Goal: Task Accomplishment & Management: Complete application form

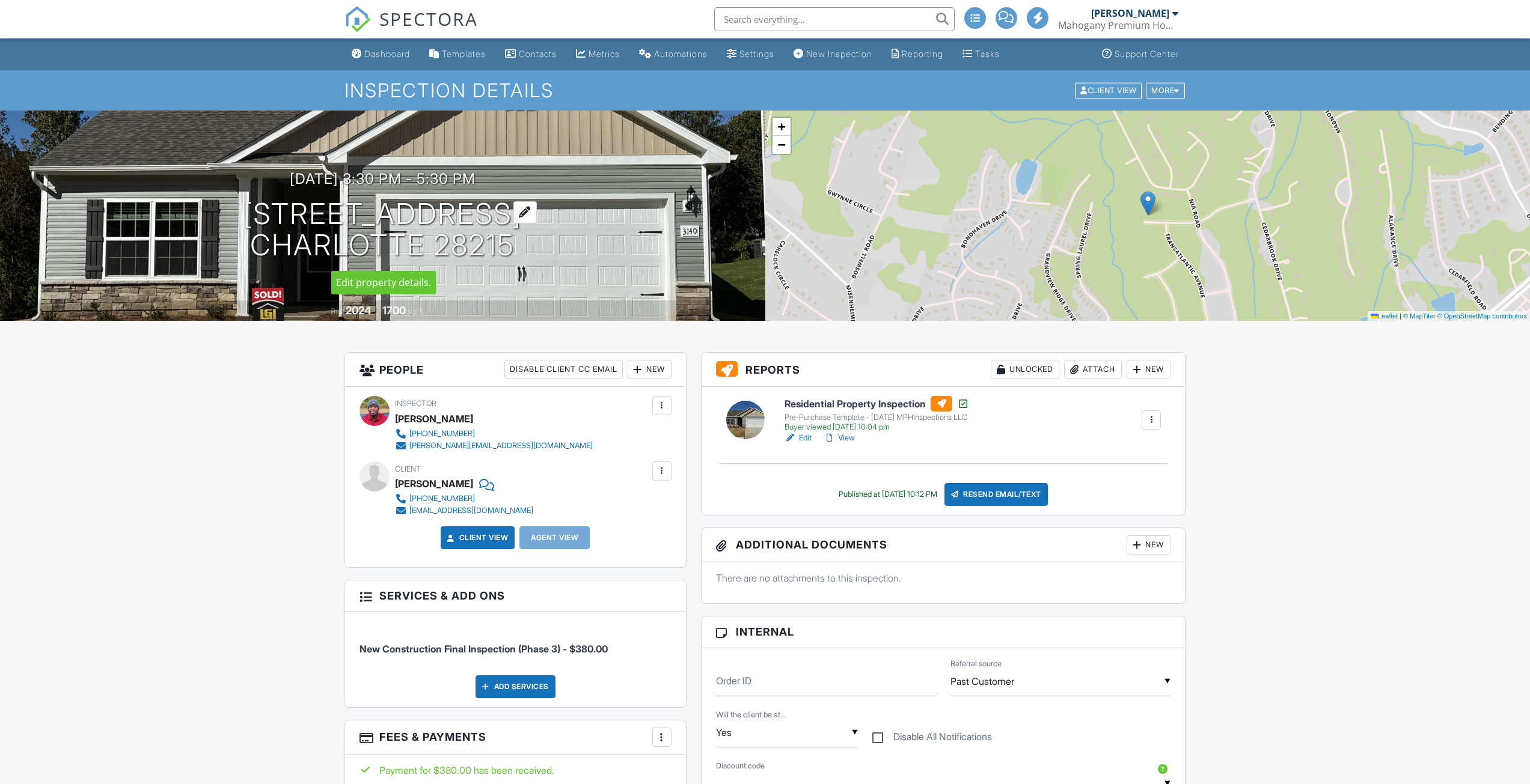
drag, startPoint x: 522, startPoint y: 245, endPoint x: 99, endPoint y: 207, distance: 424.7
click at [243, 207] on h1 "3140 Trailblaizer street charlotte Charlotte 28215" at bounding box center [382, 230] width 279 height 64
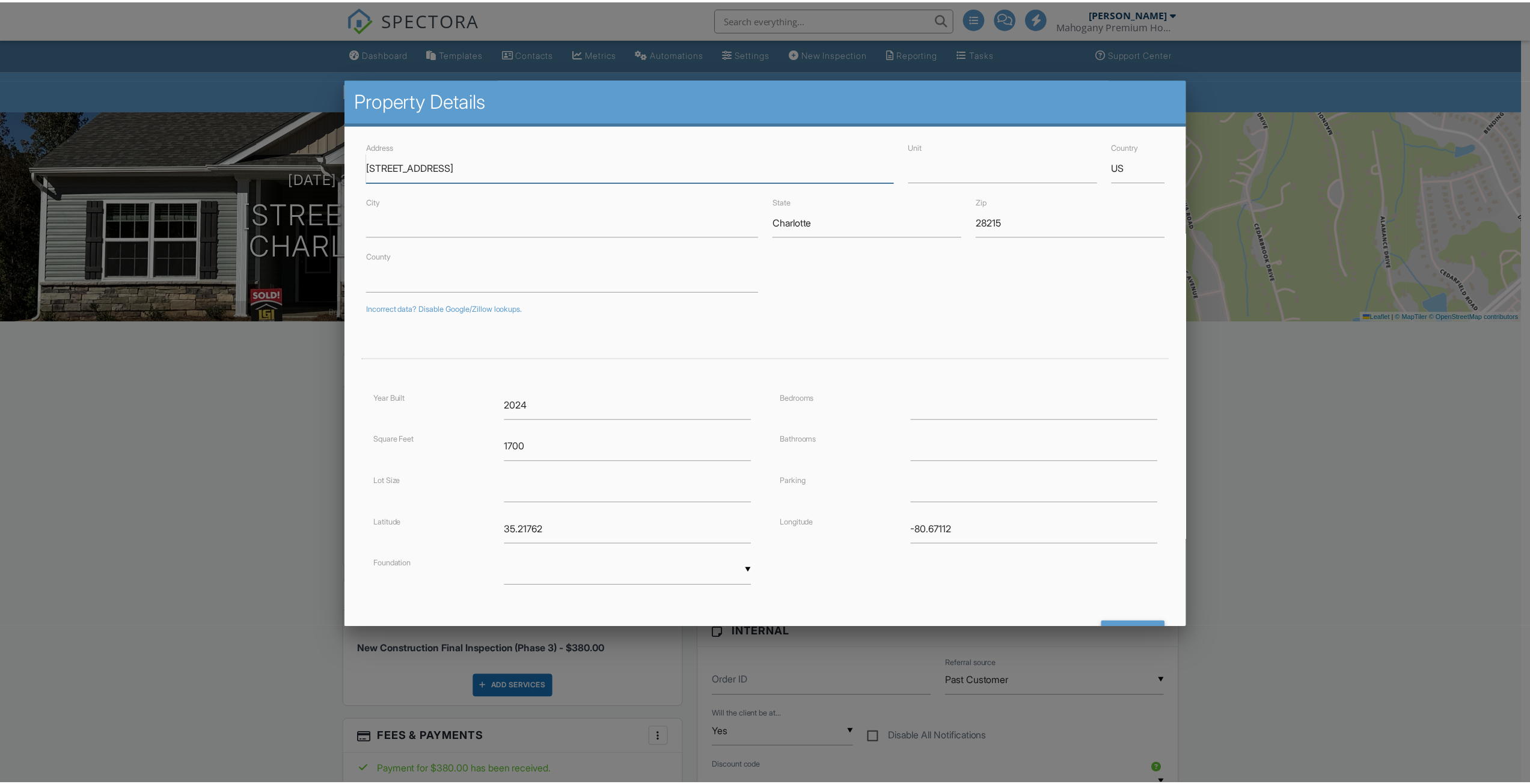
scroll to position [51, 0]
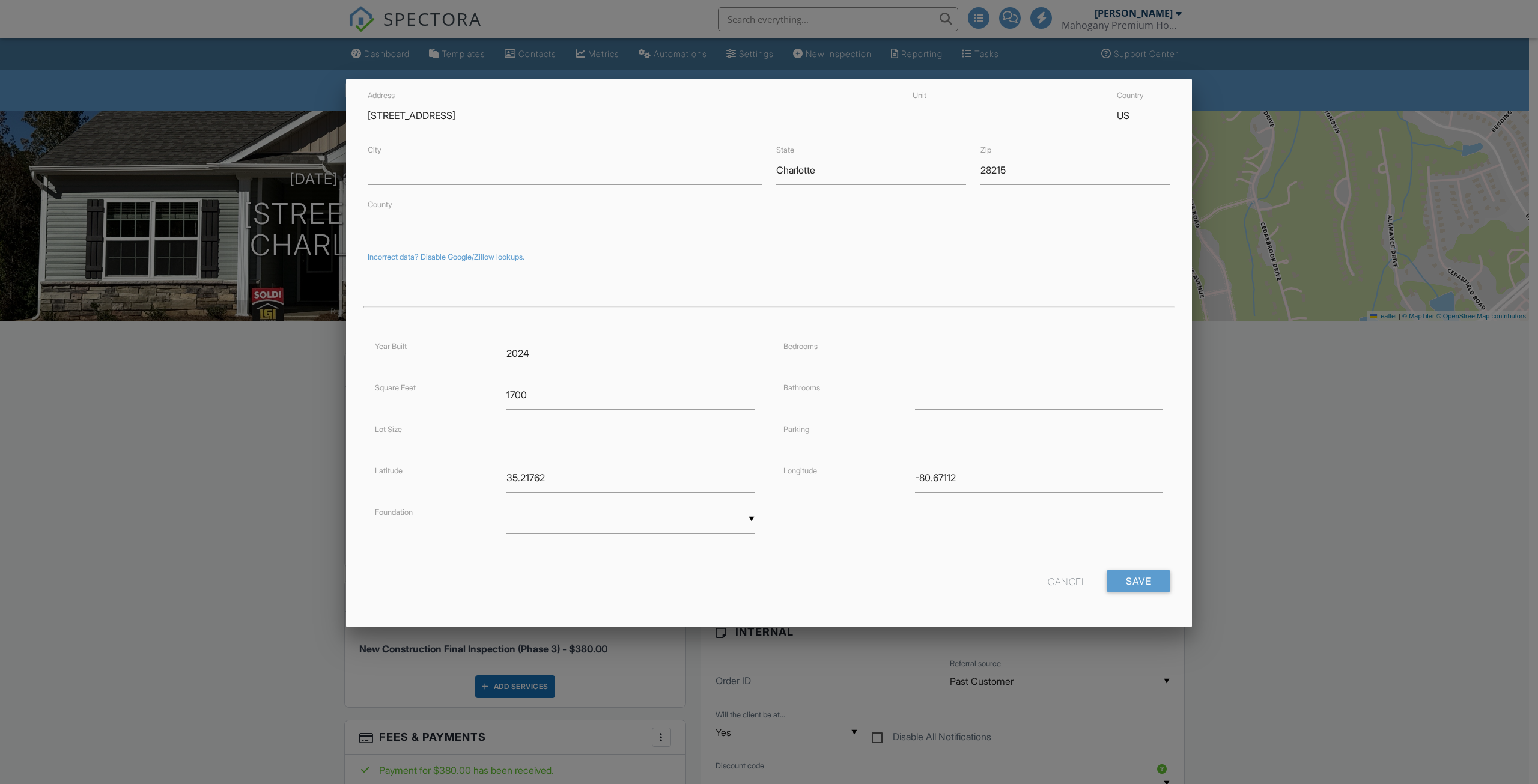
click at [1048, 583] on div "Cancel" at bounding box center [1068, 581] width 39 height 22
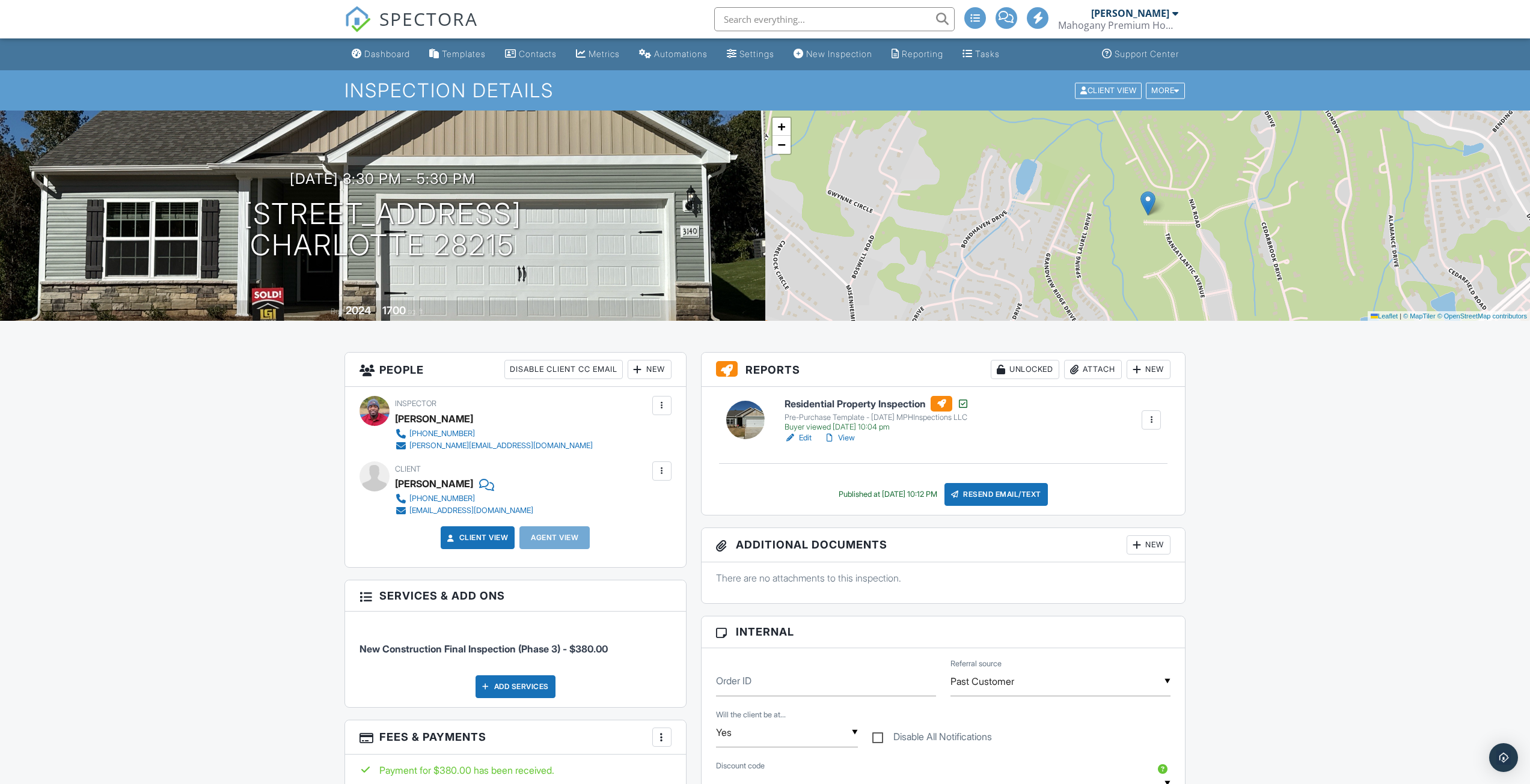
click at [399, 58] on div "Dashboard" at bounding box center [387, 54] width 45 height 10
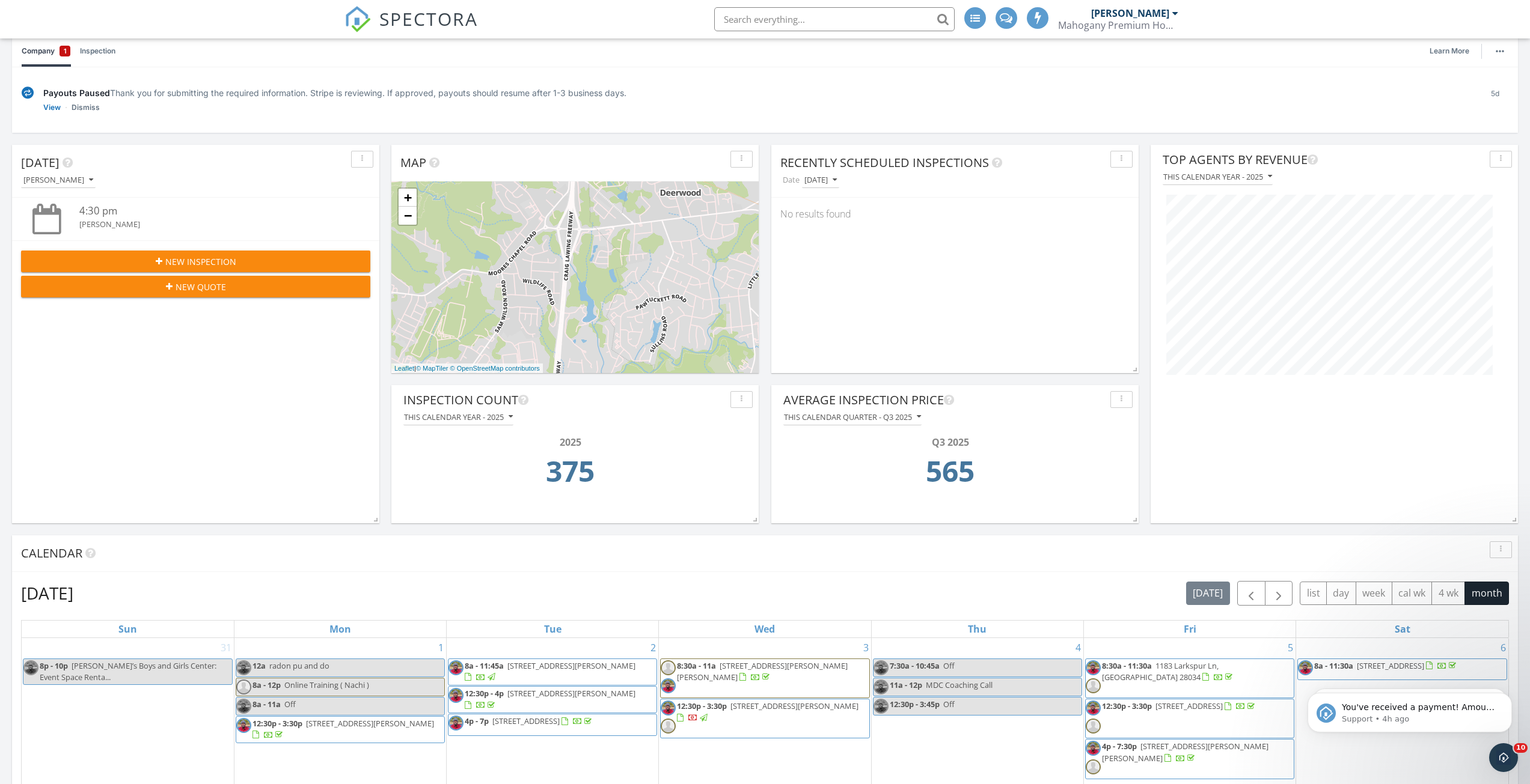
scroll to position [120, 0]
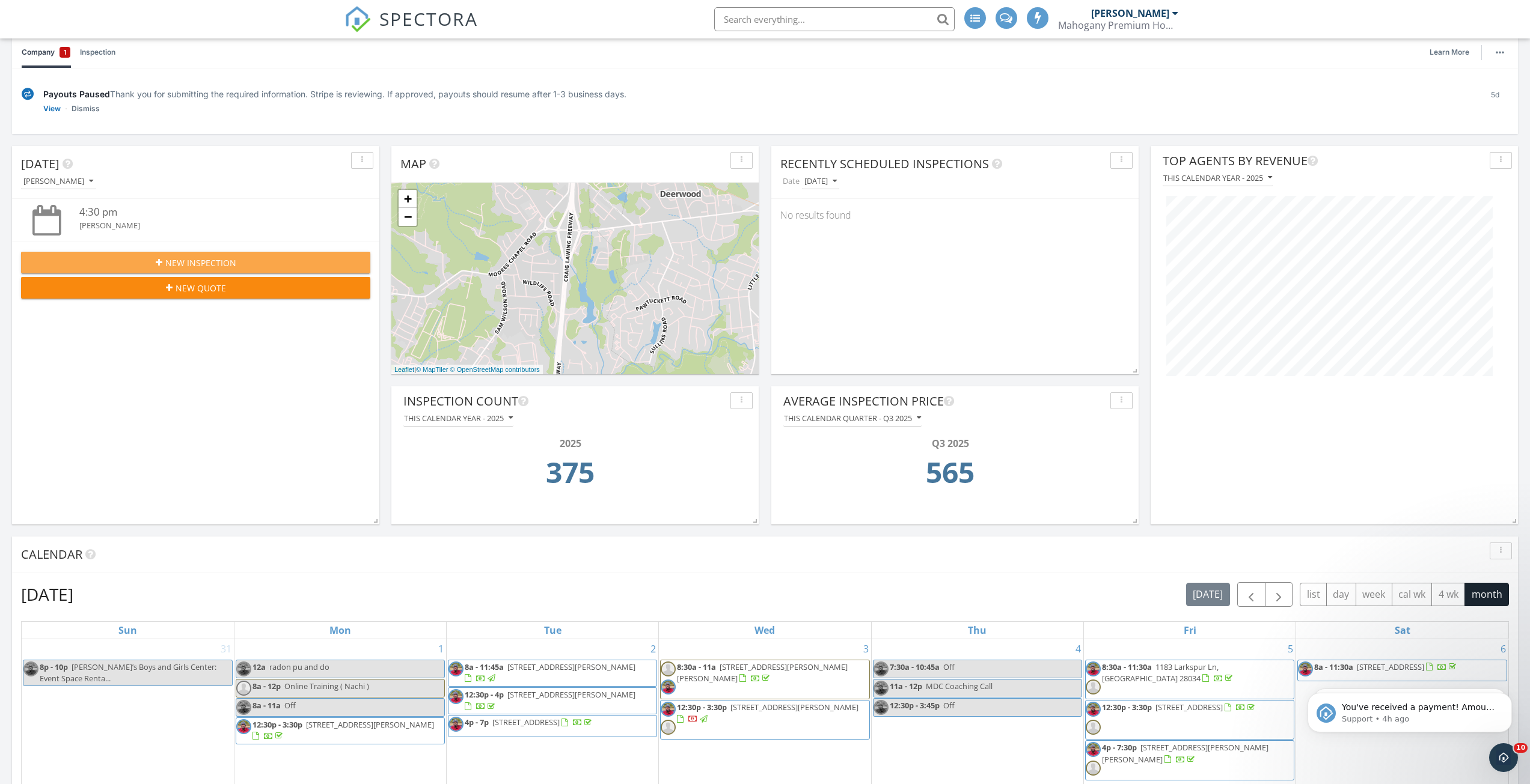
click at [220, 269] on button "New Inspection" at bounding box center [195, 262] width 349 height 22
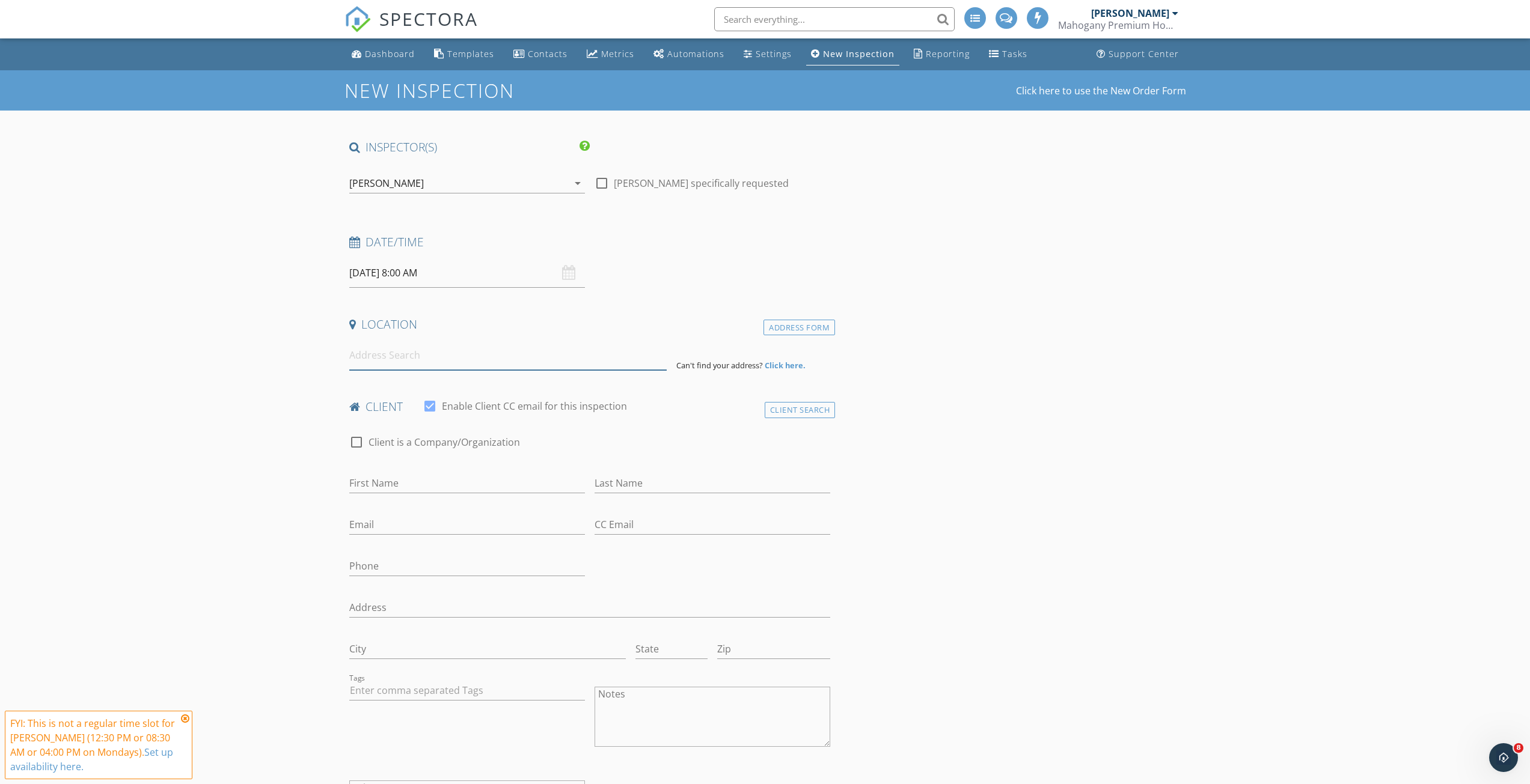
click at [443, 357] on input at bounding box center [507, 355] width 317 height 29
paste input "[STREET_ADDRESS]"
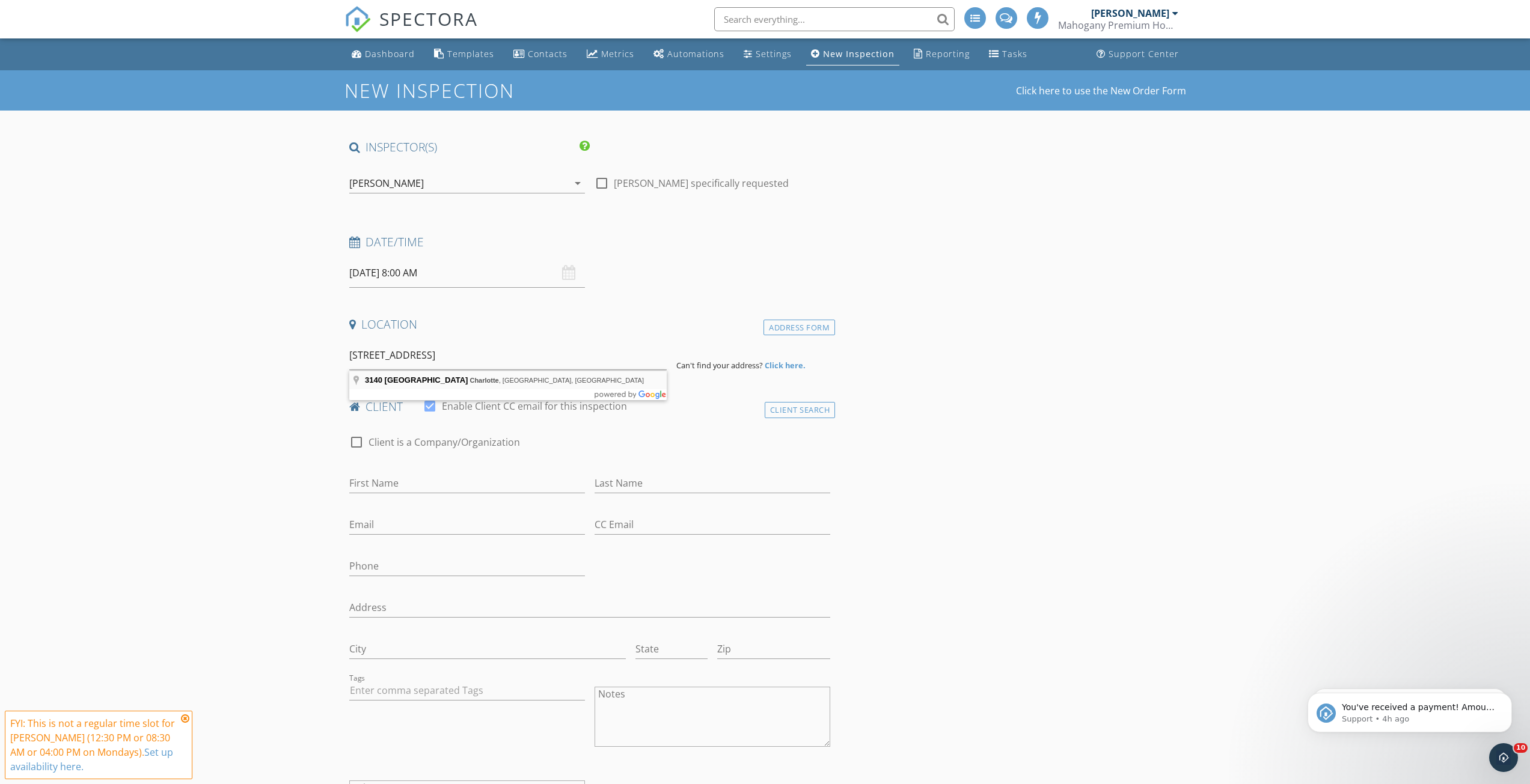
type input "3140 Trailblazer Street, Charlotte, NC, USA"
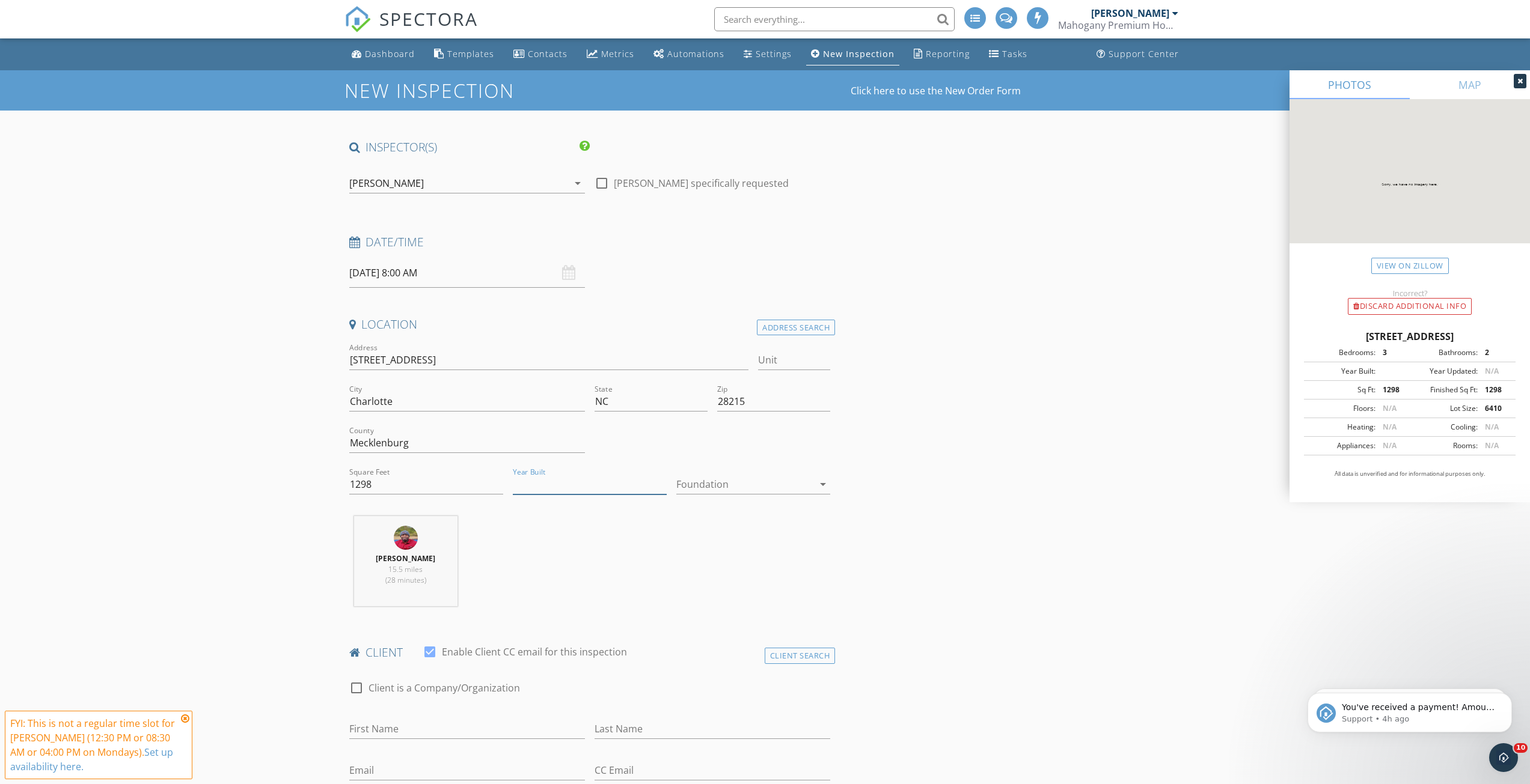
click at [539, 478] on input "Year Built" at bounding box center [589, 485] width 154 height 20
click at [455, 480] on input "1298" at bounding box center [426, 485] width 154 height 20
type input "1"
type input "1700"
click at [592, 487] on input "Year Built" at bounding box center [589, 485] width 154 height 20
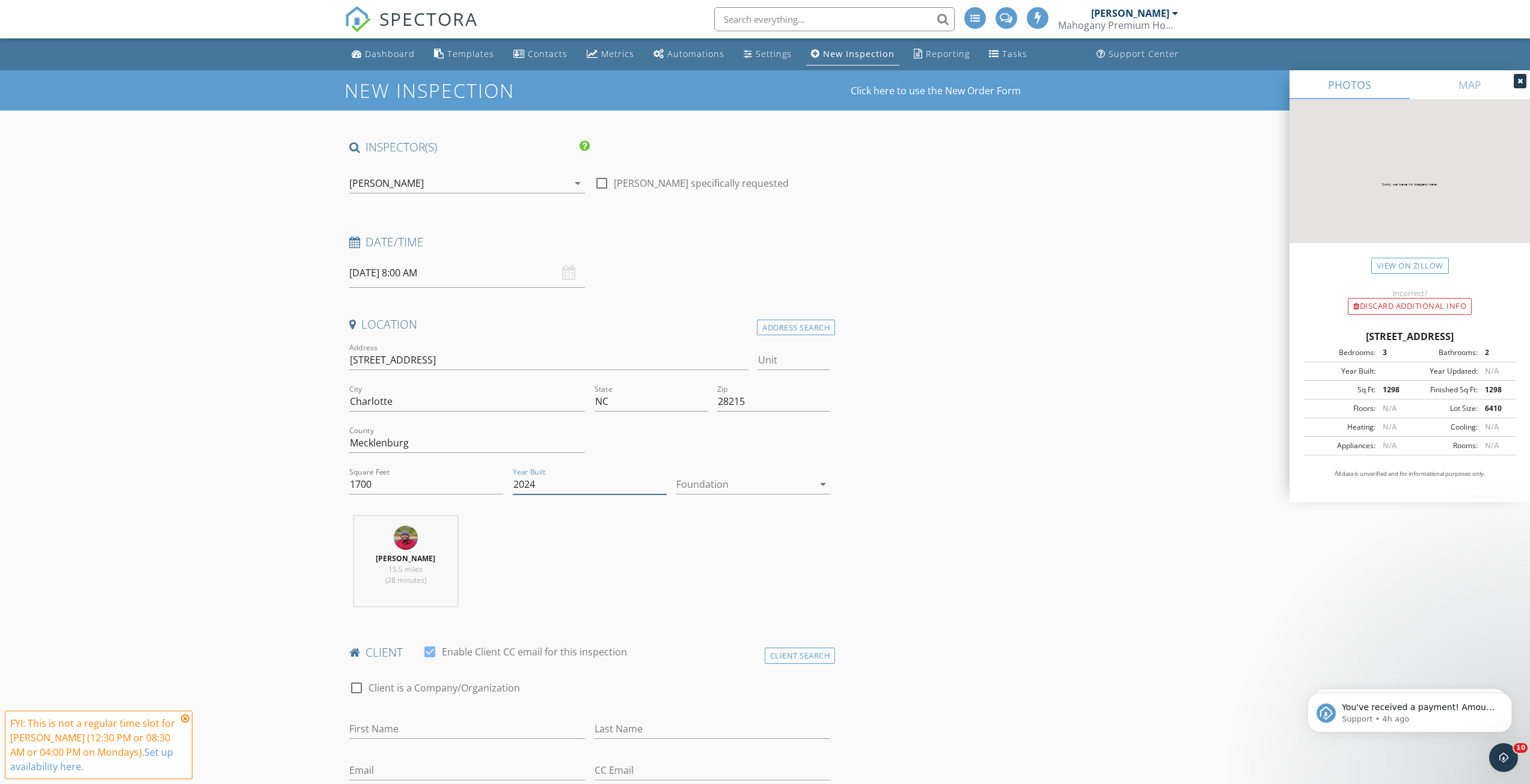
type input "2024"
click at [696, 480] on div at bounding box center [744, 484] width 137 height 19
drag, startPoint x: 700, startPoint y: 578, endPoint x: 701, endPoint y: 551, distance: 27.0
click at [701, 551] on div "Basement Slab Crawlspace" at bounding box center [752, 532] width 154 height 115
click at [701, 551] on div "Slab" at bounding box center [753, 546] width 135 height 14
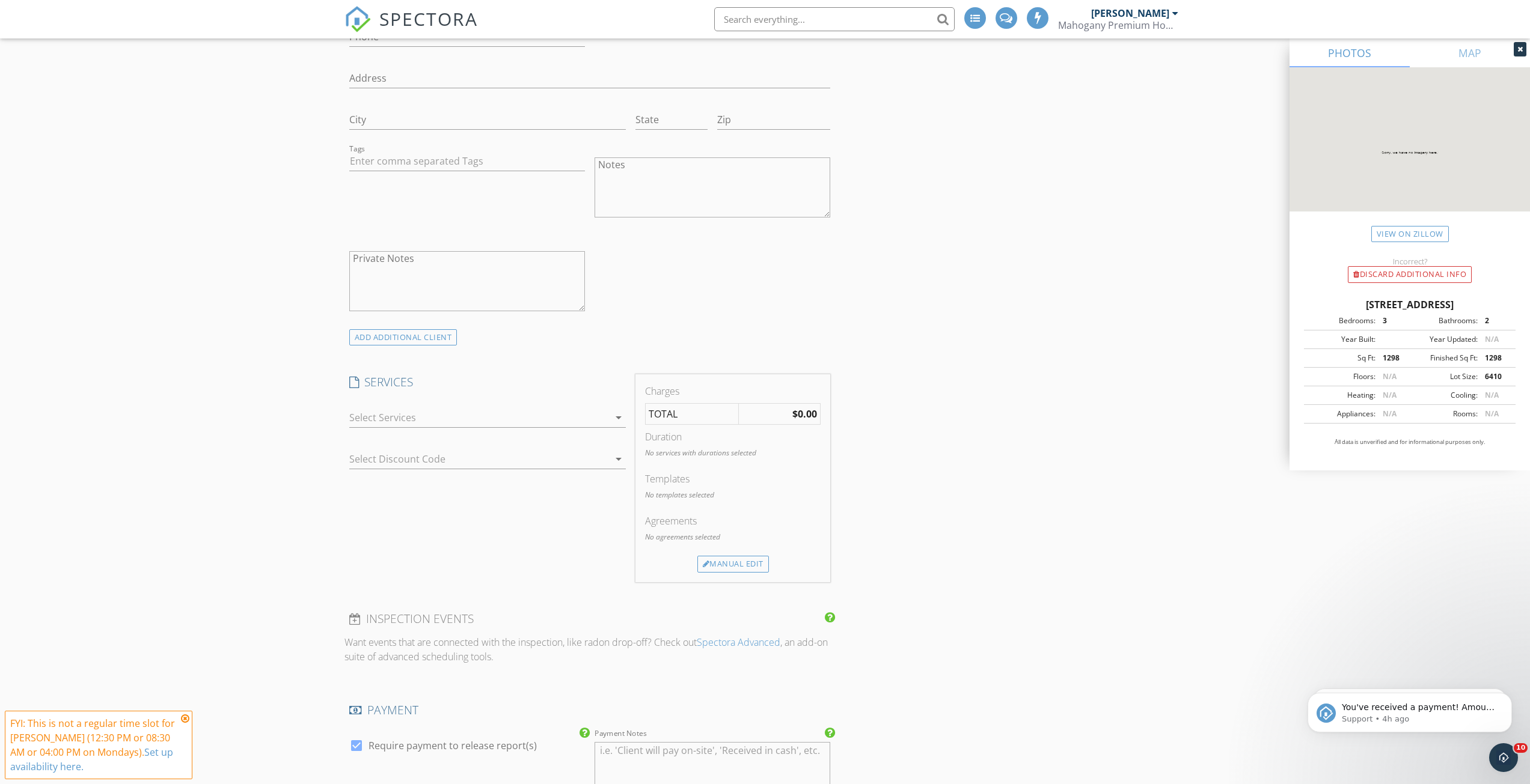
scroll to position [1082, 0]
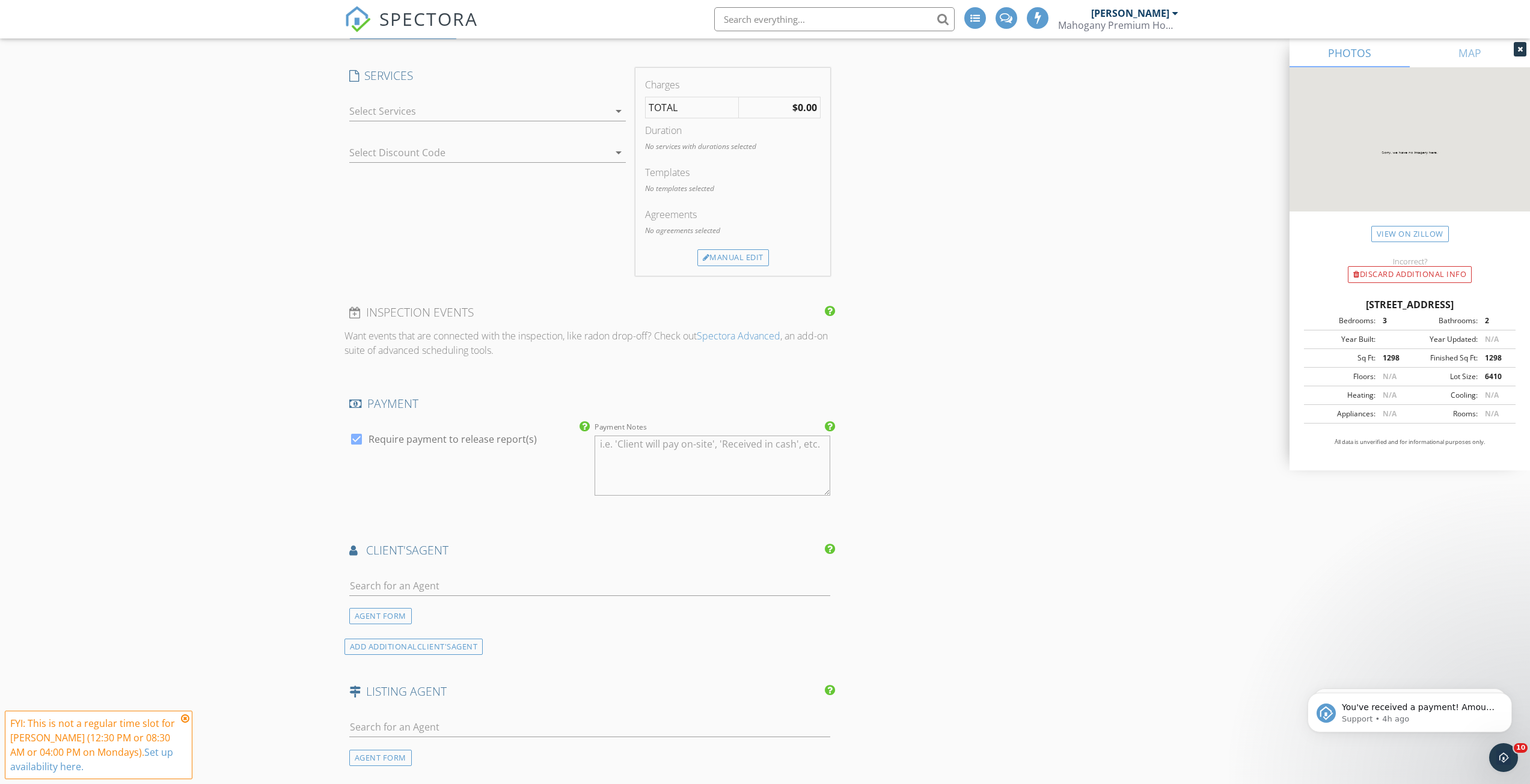
click at [519, 110] on div at bounding box center [479, 111] width 260 height 19
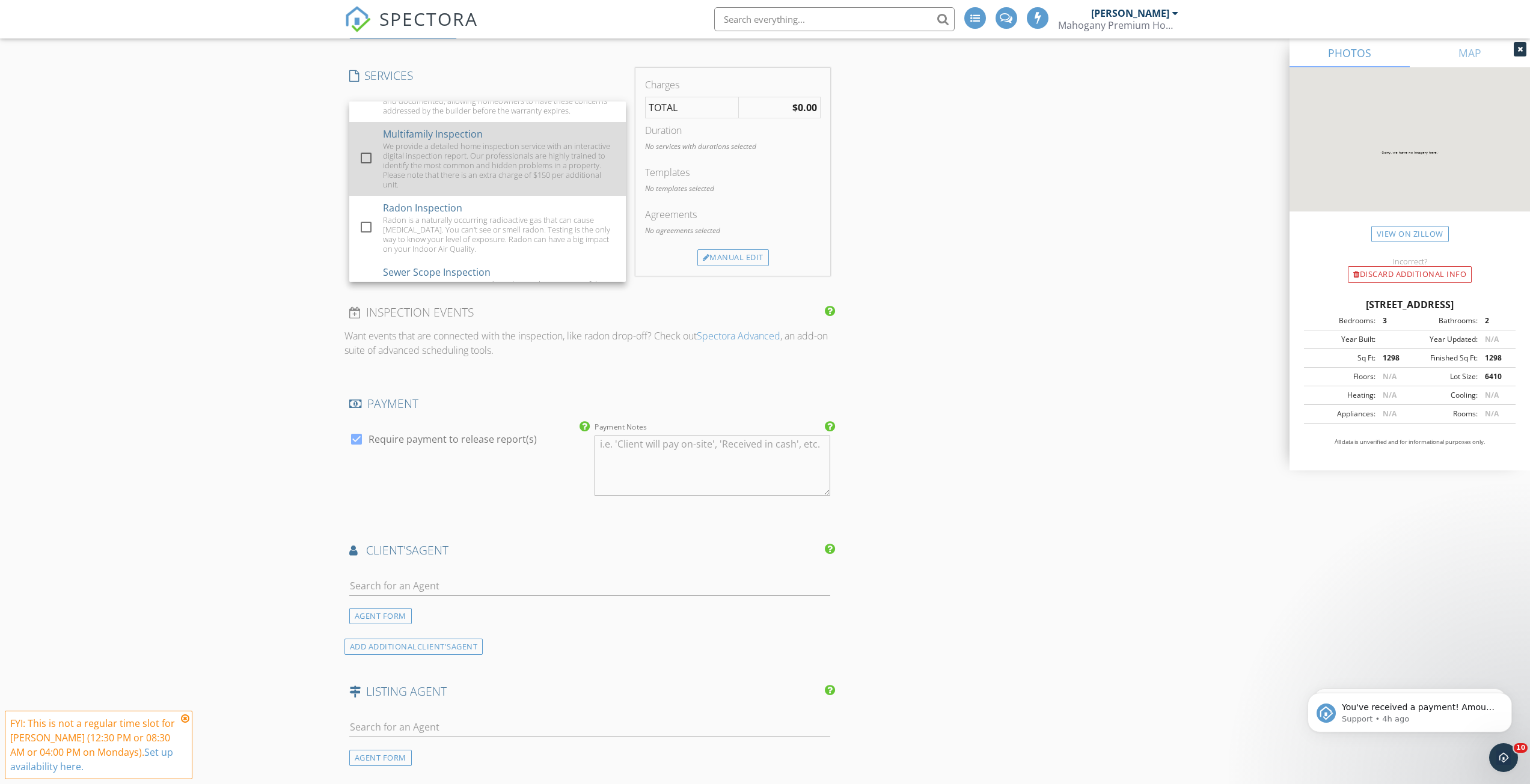
scroll to position [361, 0]
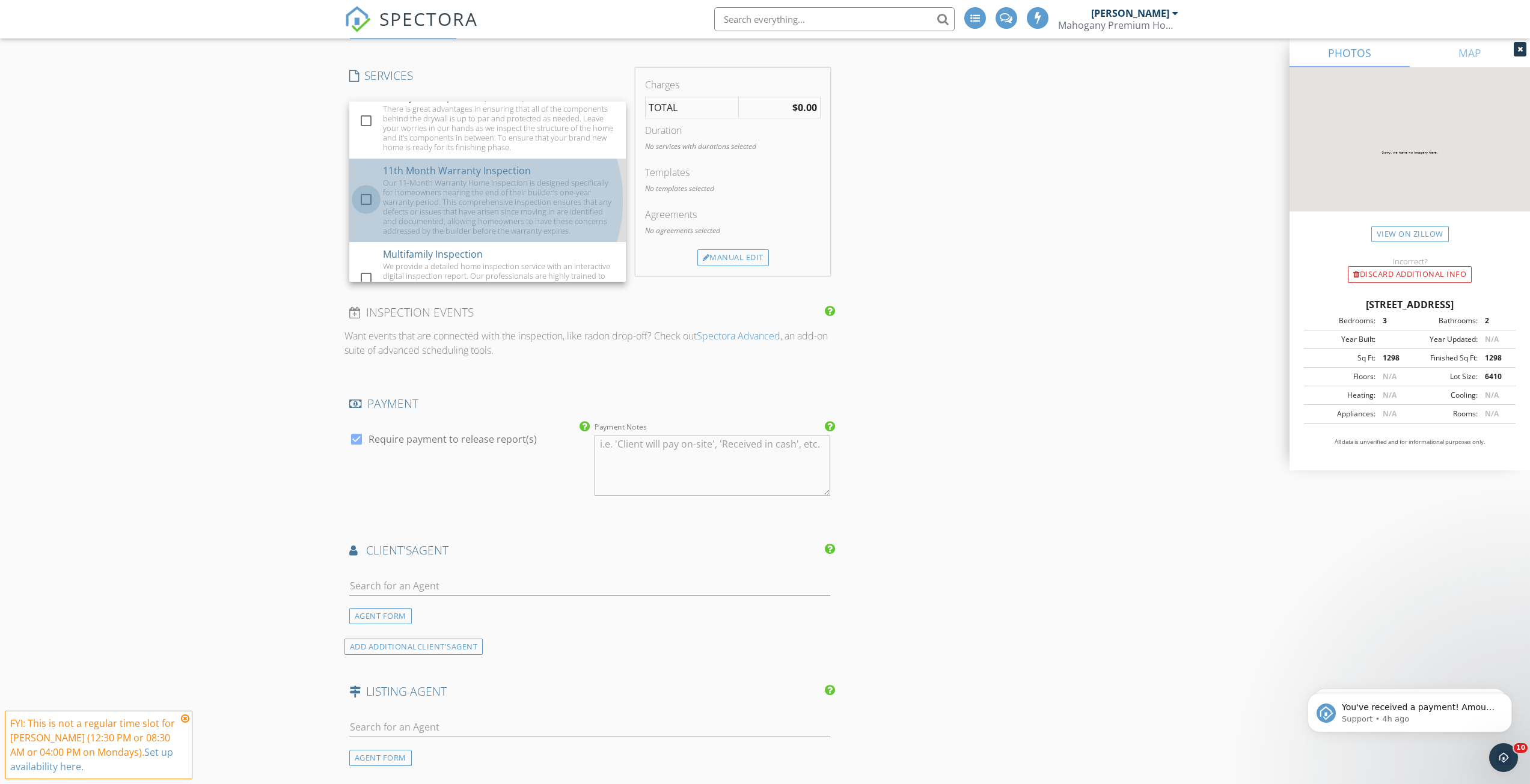
click at [365, 209] on div at bounding box center [366, 199] width 20 height 20
checkbox input "false"
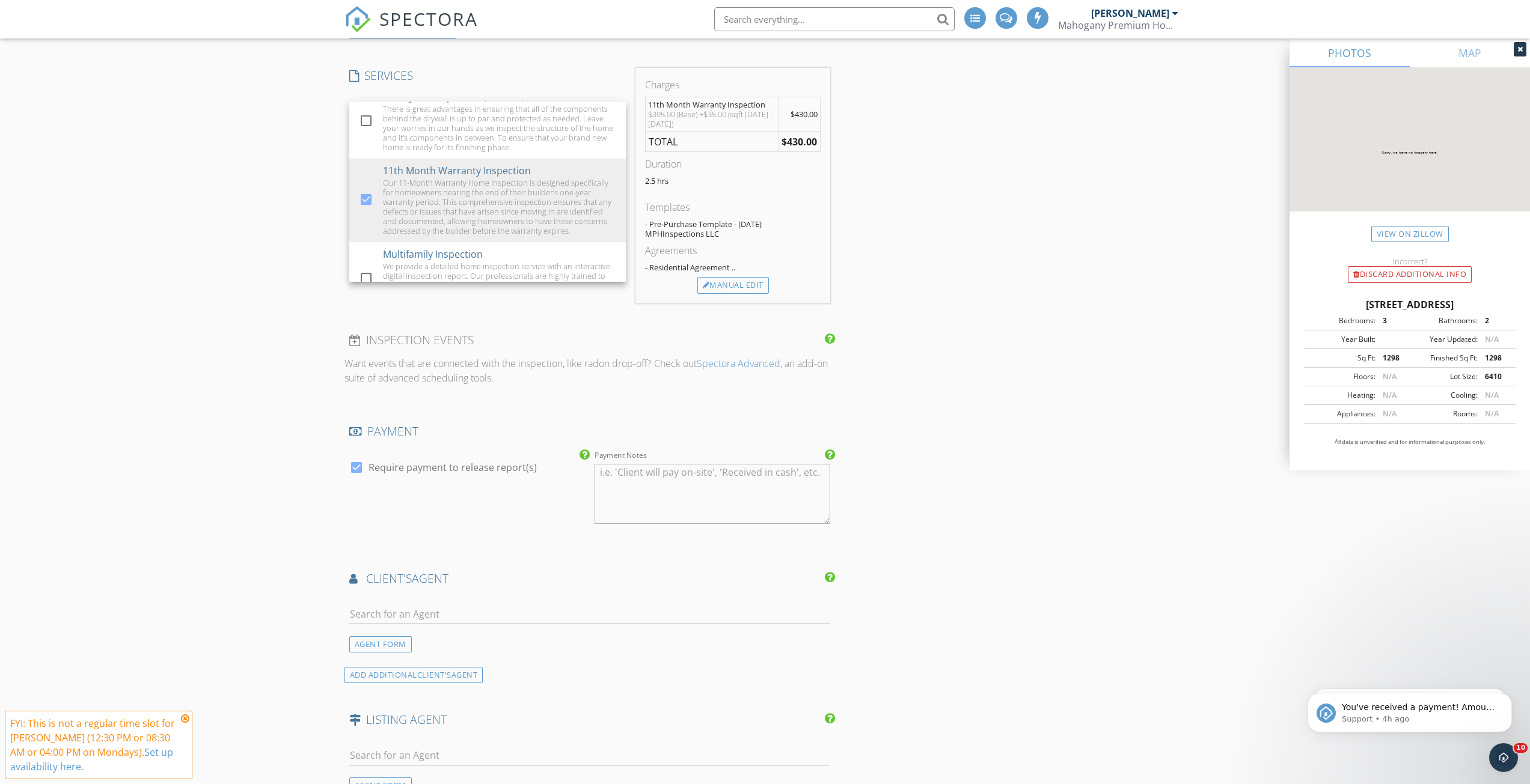
click at [989, 172] on div "INSPECTOR(S) check_box Preston Smith PRIMARY check_box_outline_blank Derek Duen…" at bounding box center [765, 278] width 842 height 2442
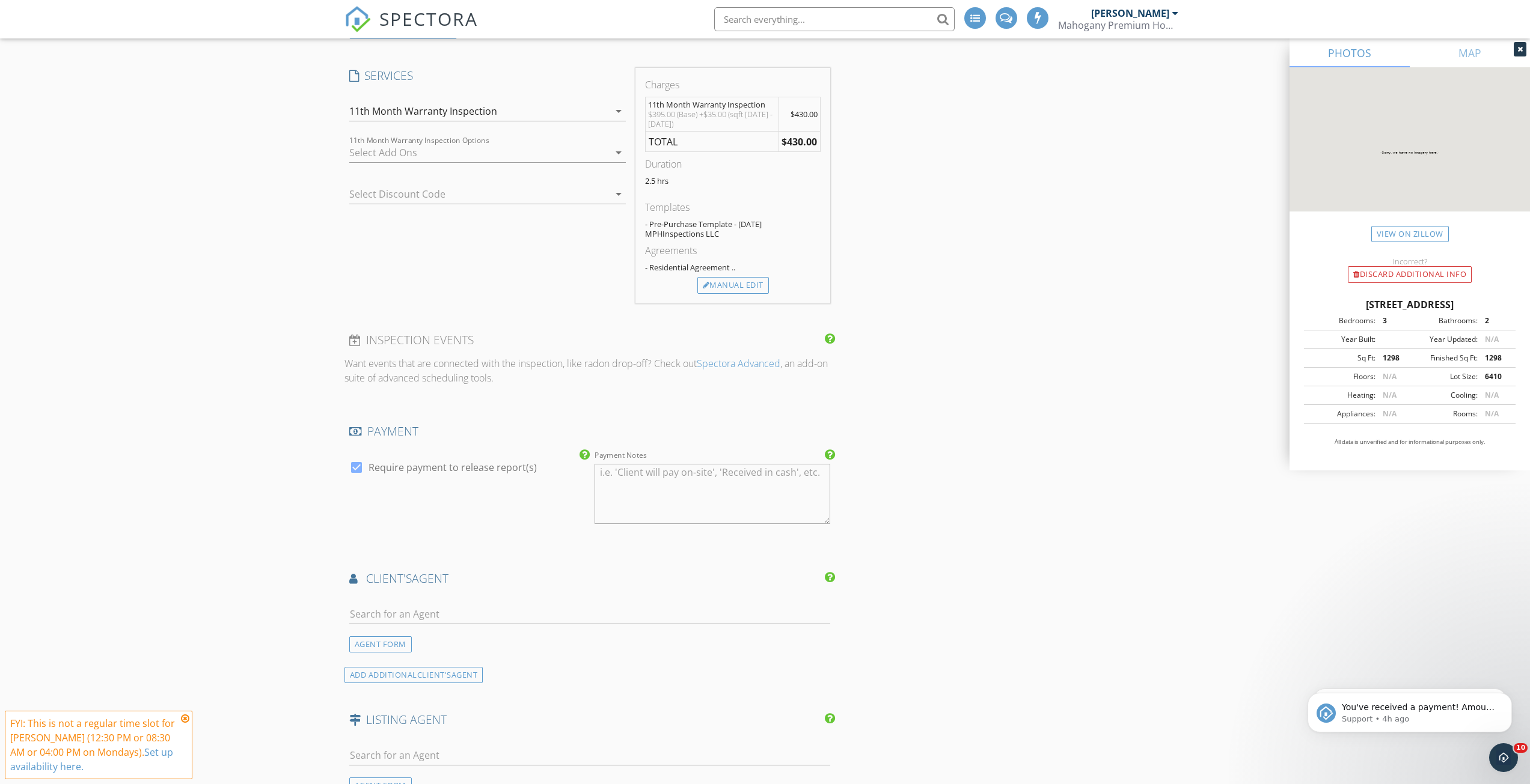
click at [454, 166] on div "11th Month Warranty Inspection Options arrow_drop_down" at bounding box center [487, 159] width 277 height 32
click at [455, 156] on div at bounding box center [479, 152] width 260 height 19
click at [953, 203] on div "INSPECTOR(S) check_box Preston Smith PRIMARY check_box_outline_blank Derek Duen…" at bounding box center [765, 278] width 842 height 2442
click at [538, 198] on div at bounding box center [470, 193] width 243 height 19
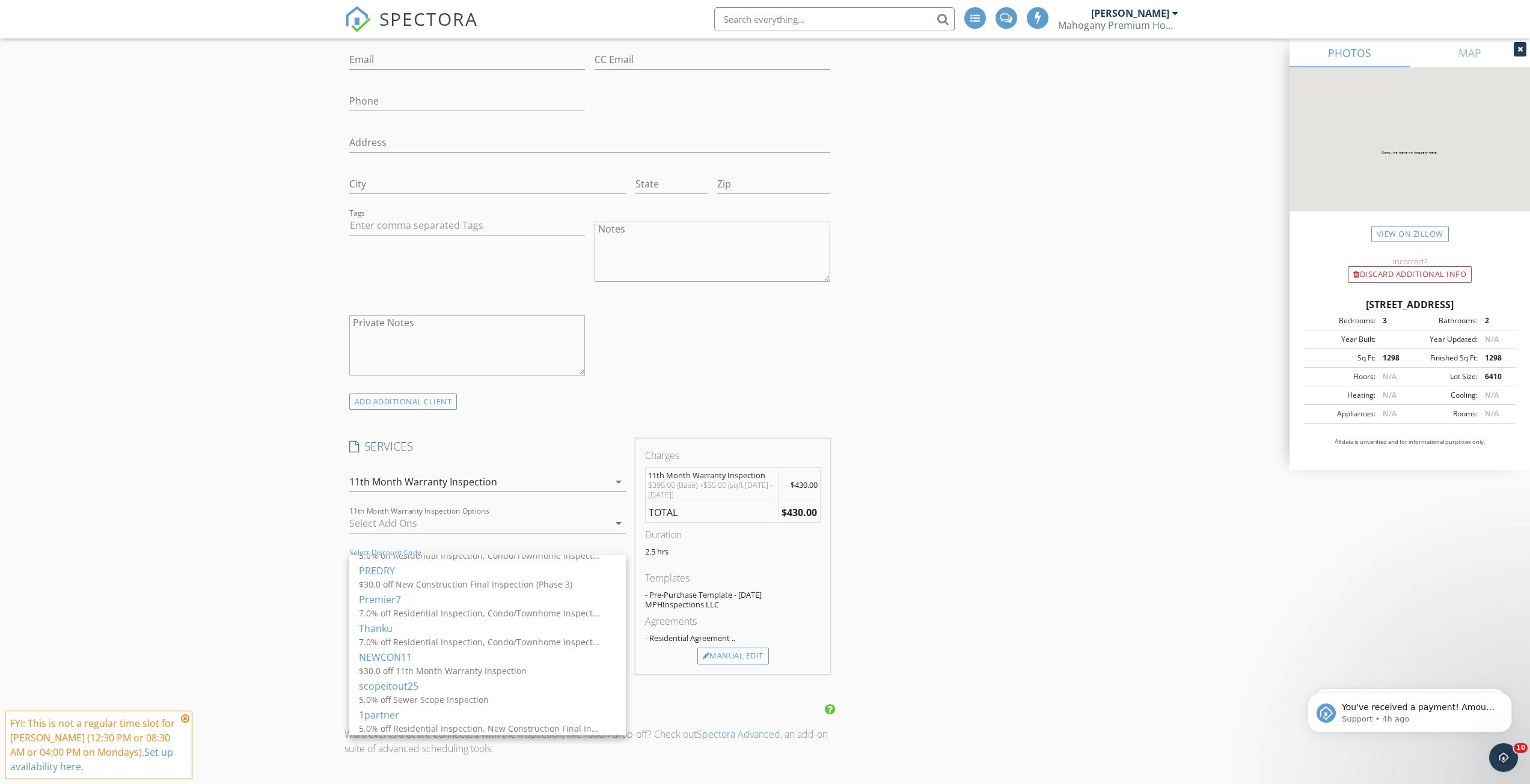
scroll to position [901, 0]
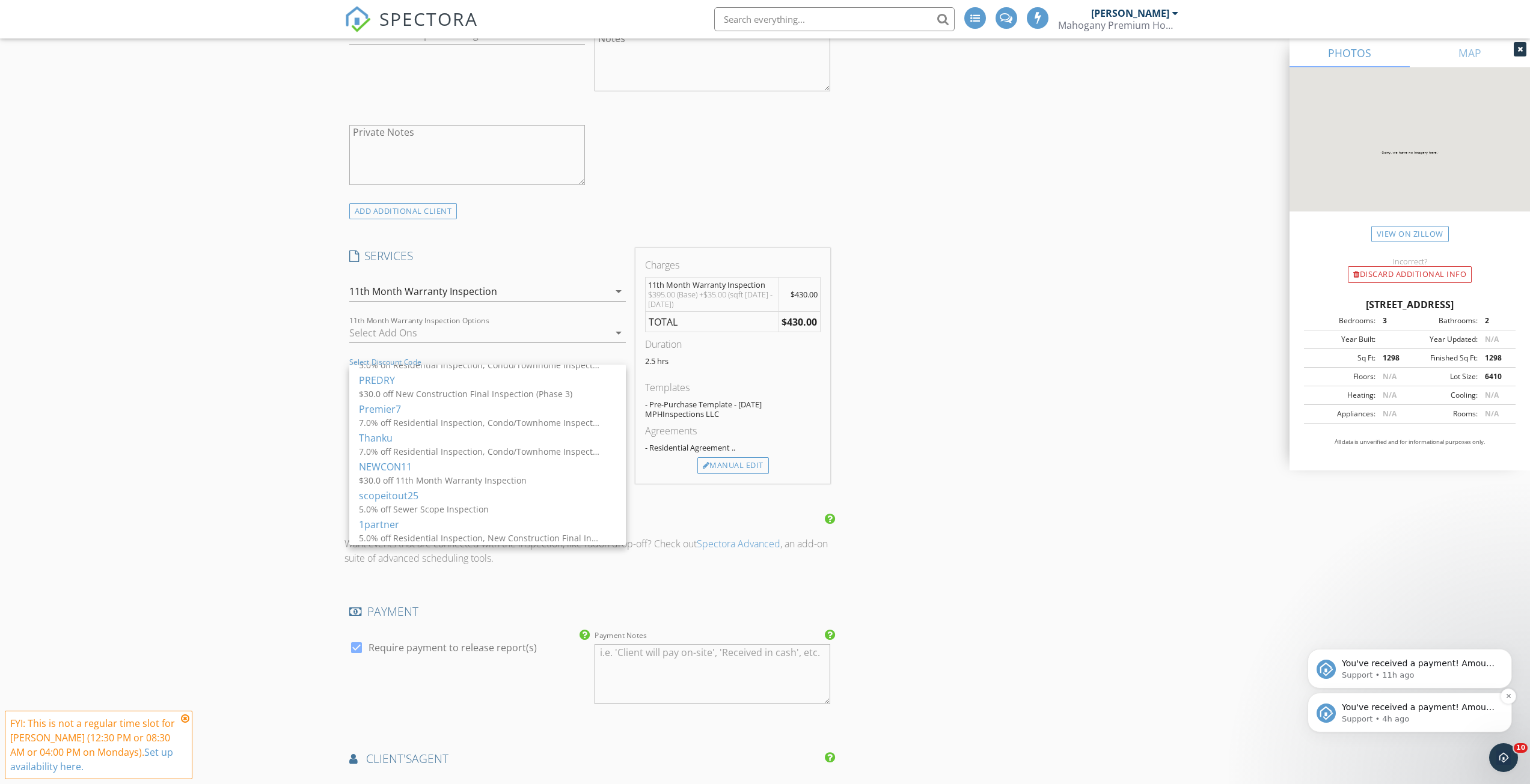
click at [1383, 716] on p "Support • 4h ago" at bounding box center [1419, 718] width 155 height 11
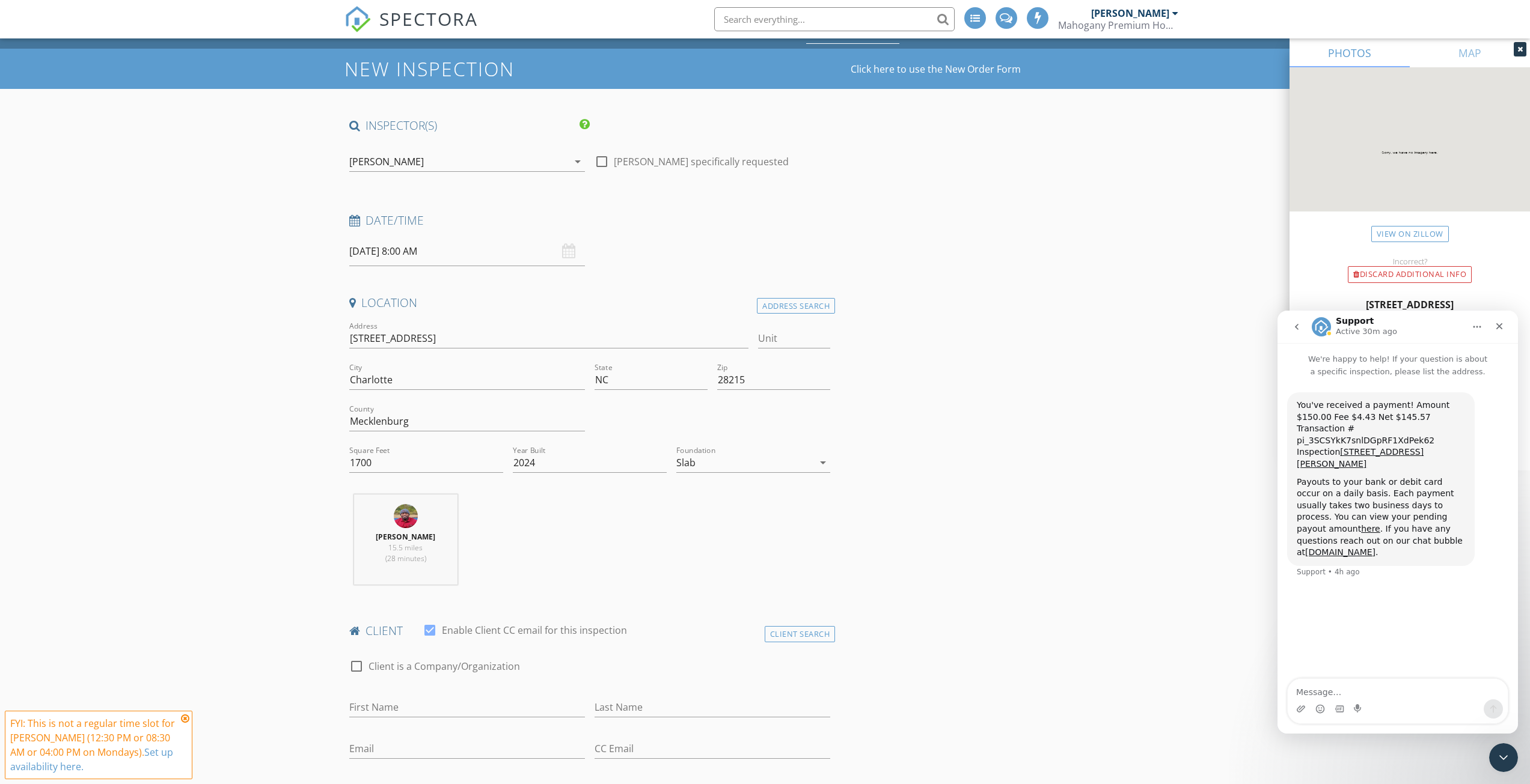
scroll to position [0, 0]
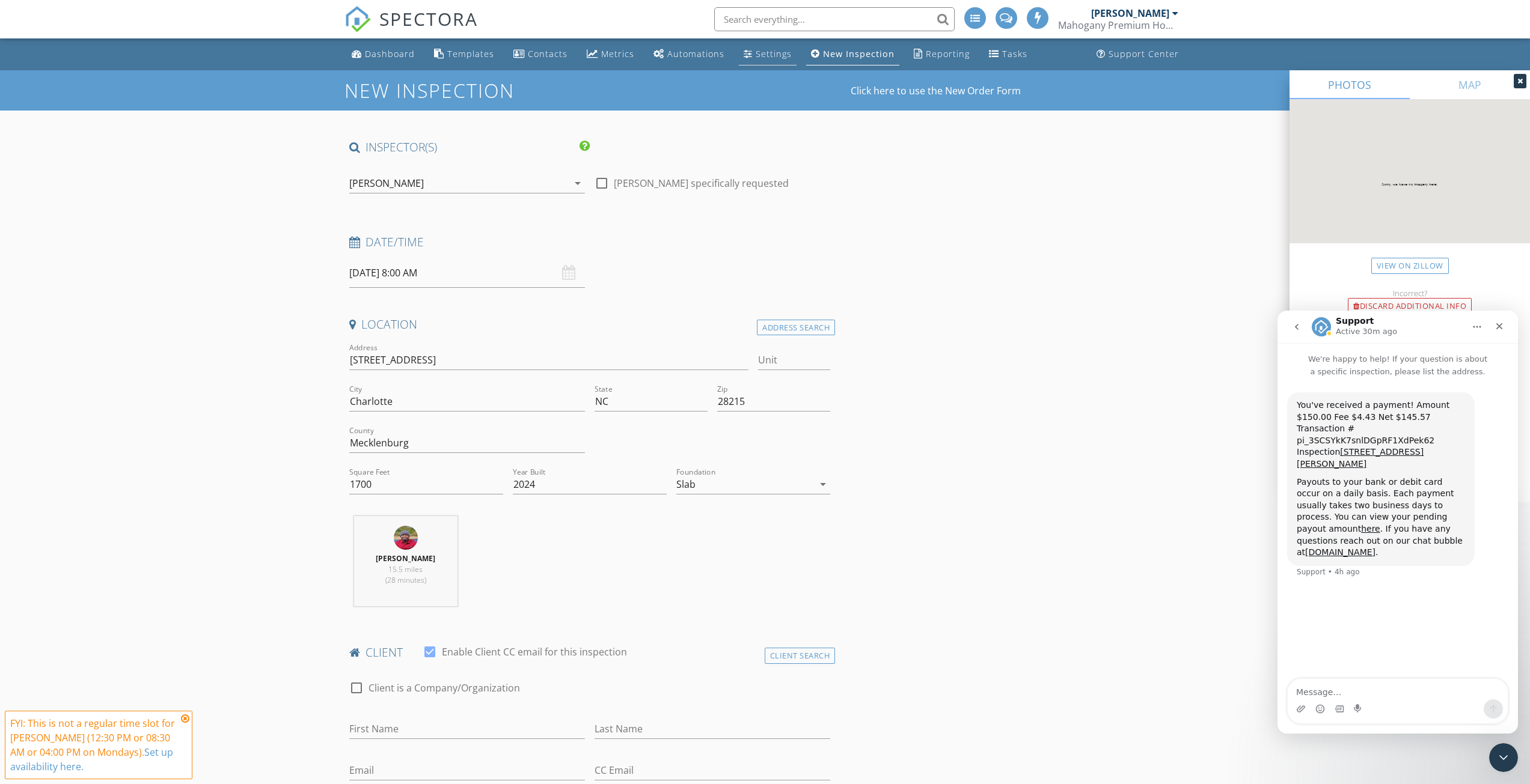
click at [743, 51] on div "Settings" at bounding box center [747, 53] width 9 height 9
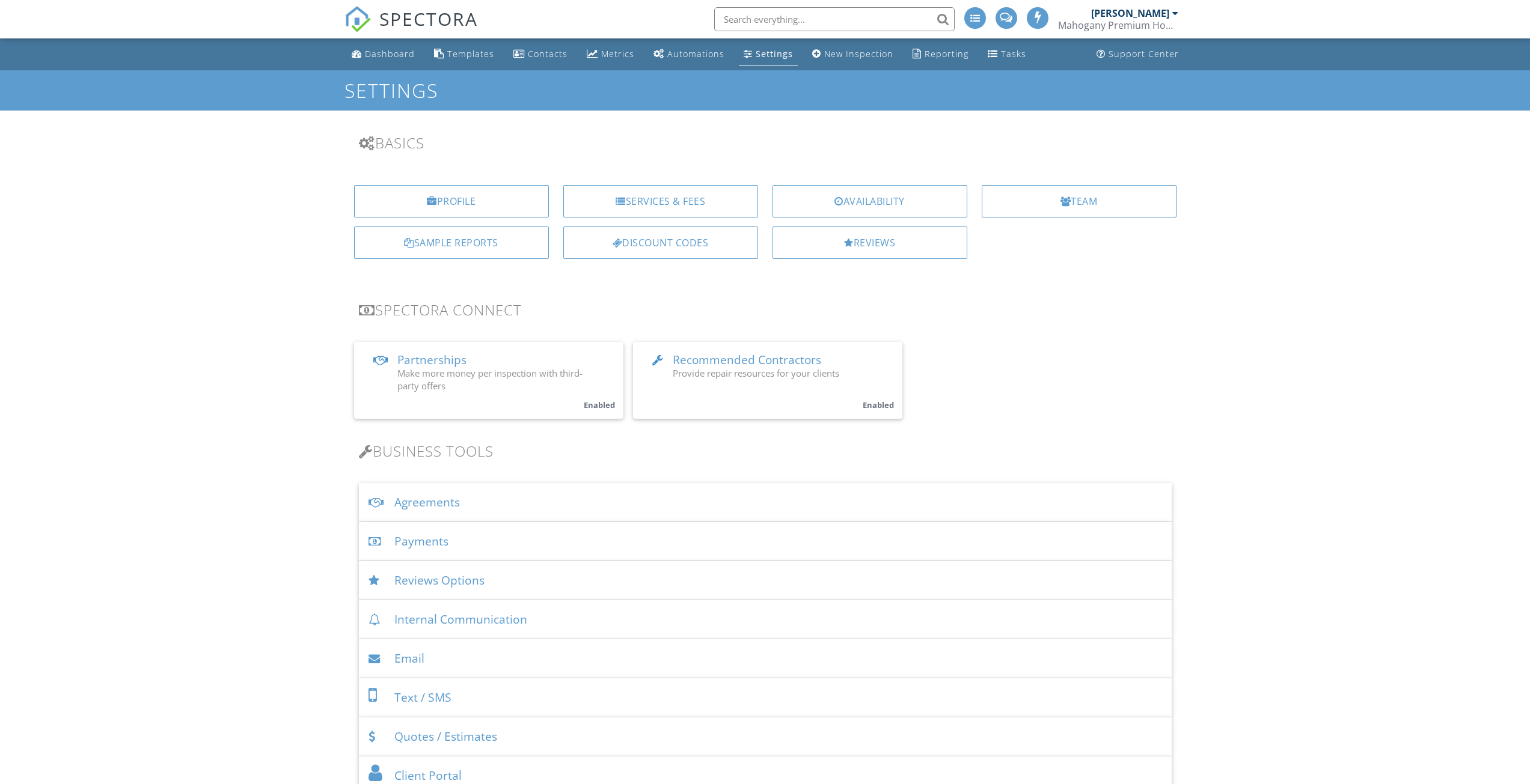
click at [425, 544] on div "Payments" at bounding box center [765, 542] width 813 height 39
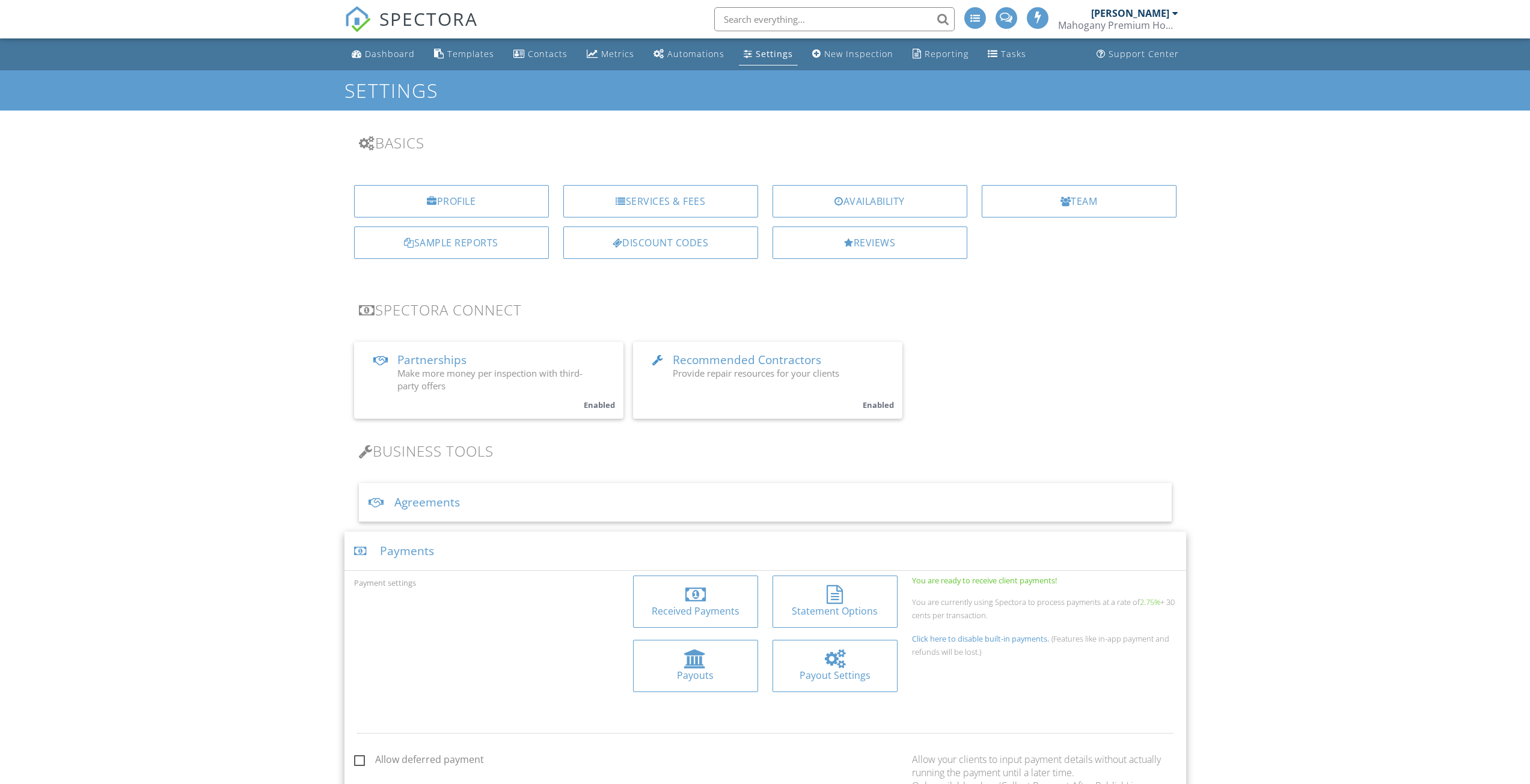
click at [691, 611] on div "Received Payments" at bounding box center [695, 611] width 106 height 13
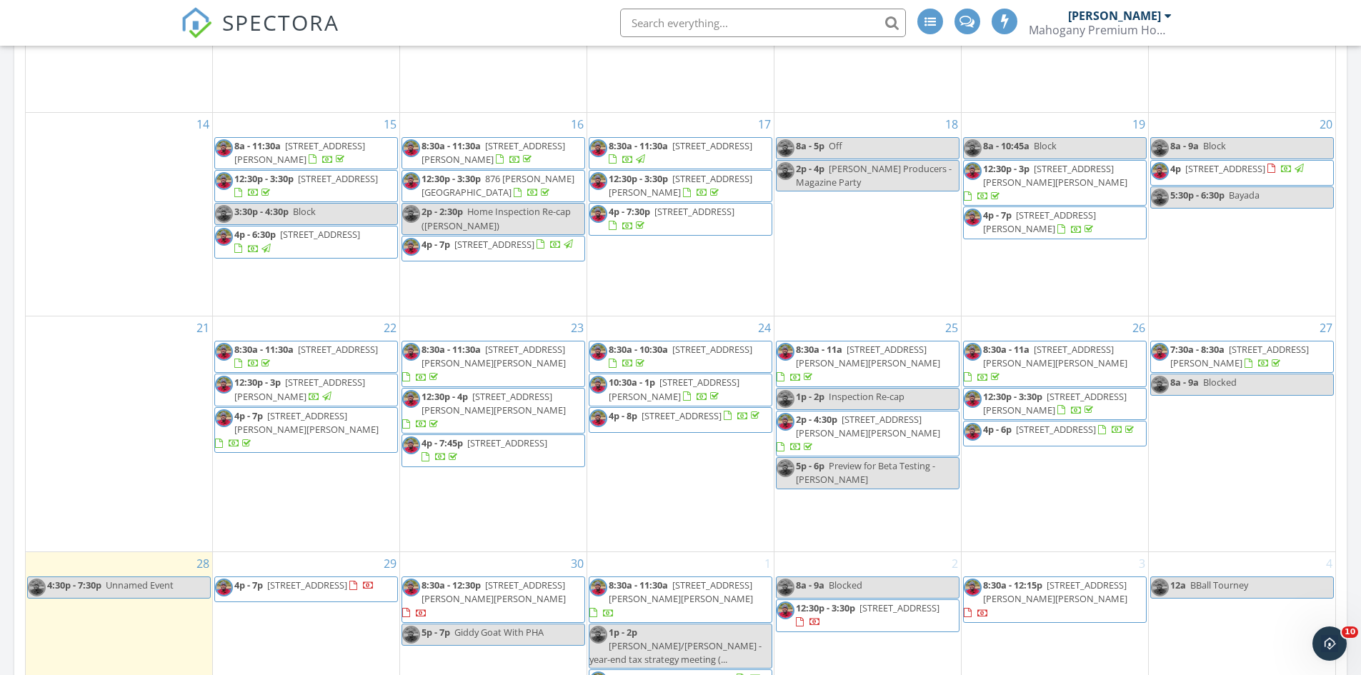
scroll to position [1786, 0]
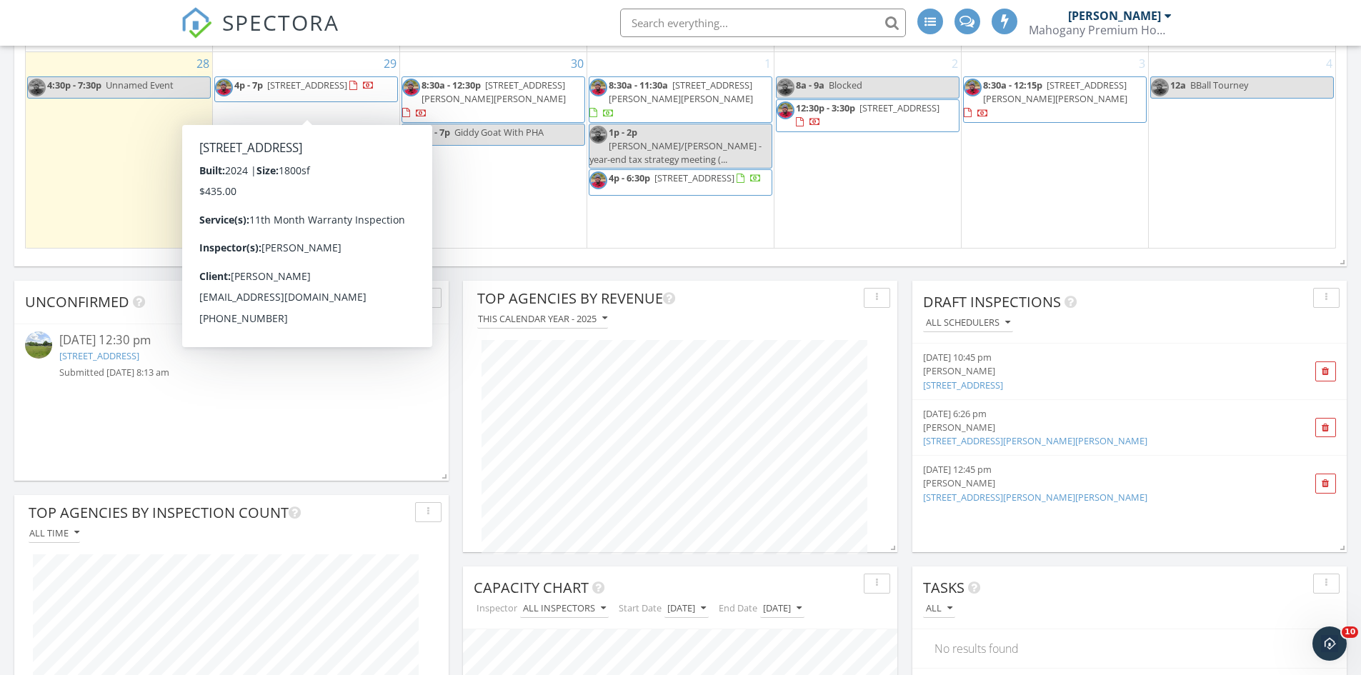
click at [317, 100] on span "4p - 7p 315 New St, York 29745" at bounding box center [294, 89] width 159 height 21
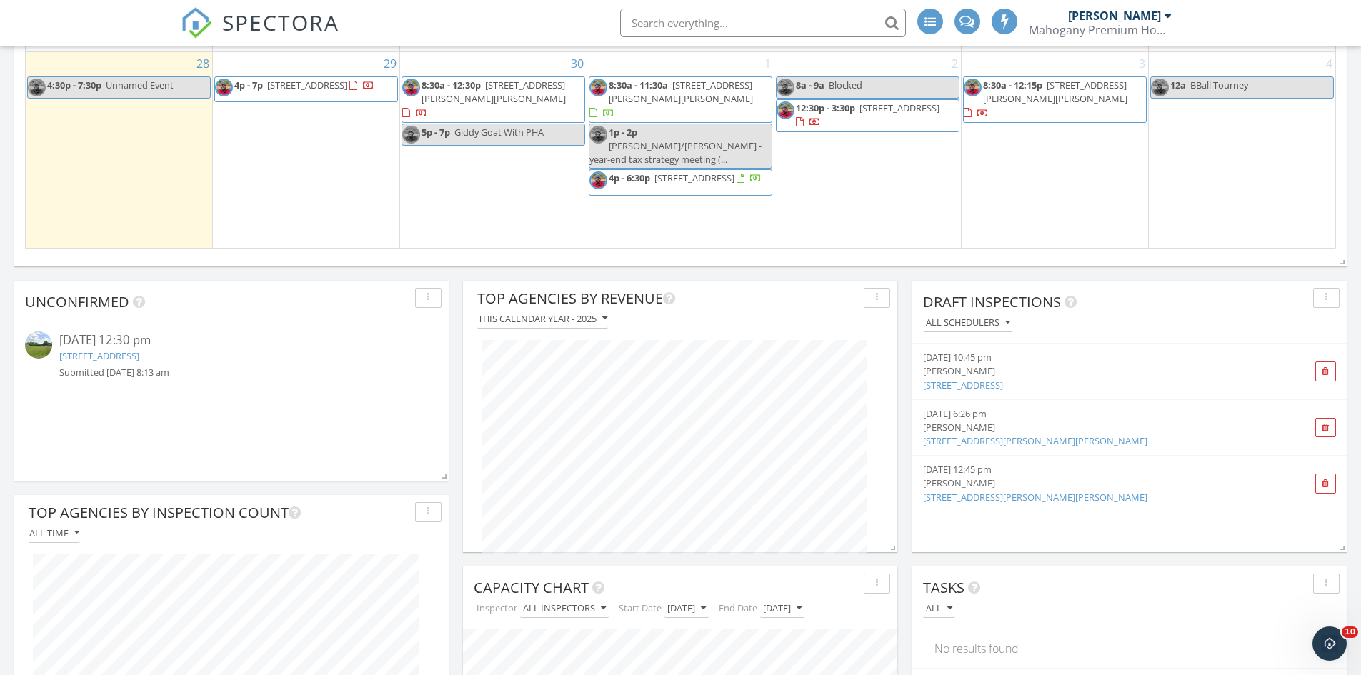
scroll to position [1678, 0]
